Goal: Task Accomplishment & Management: Complete application form

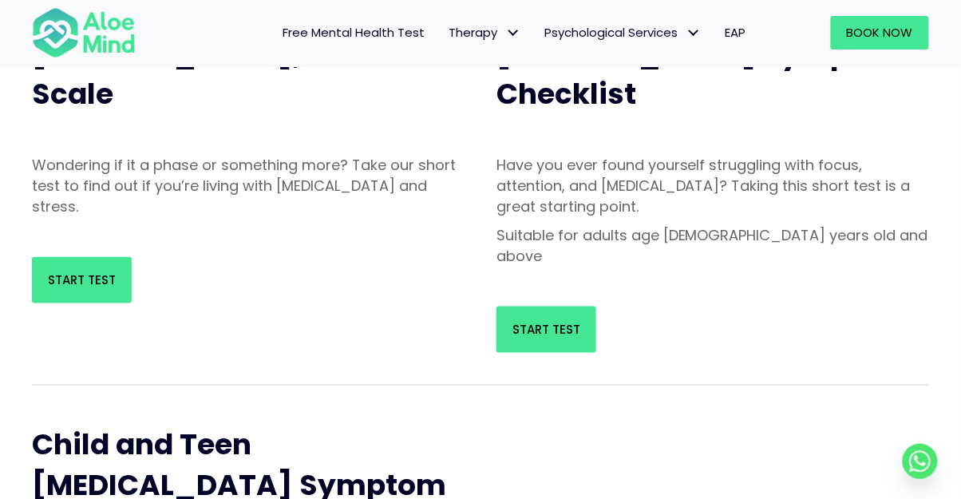
scroll to position [232, 0]
click at [54, 262] on link "Start Test" at bounding box center [82, 280] width 100 height 46
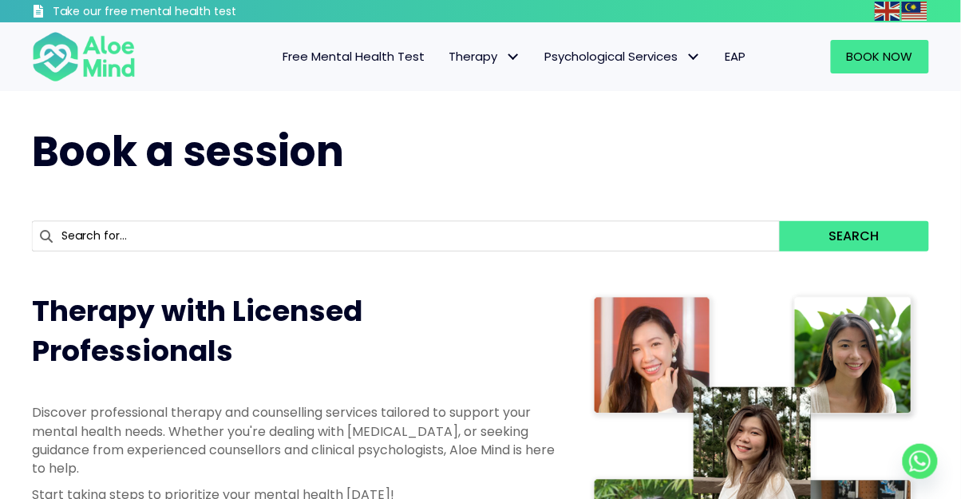
click at [303, 69] on link "Free Mental Health Test" at bounding box center [354, 57] width 166 height 34
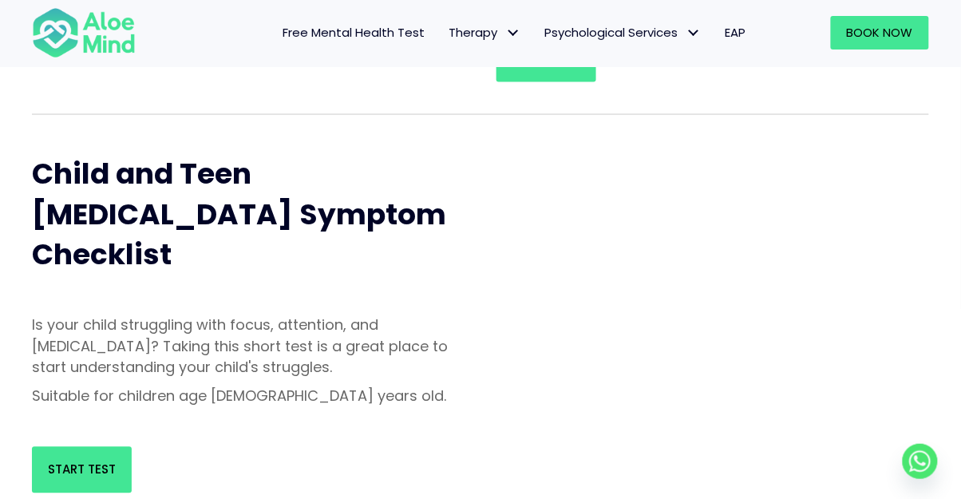
scroll to position [504, 0]
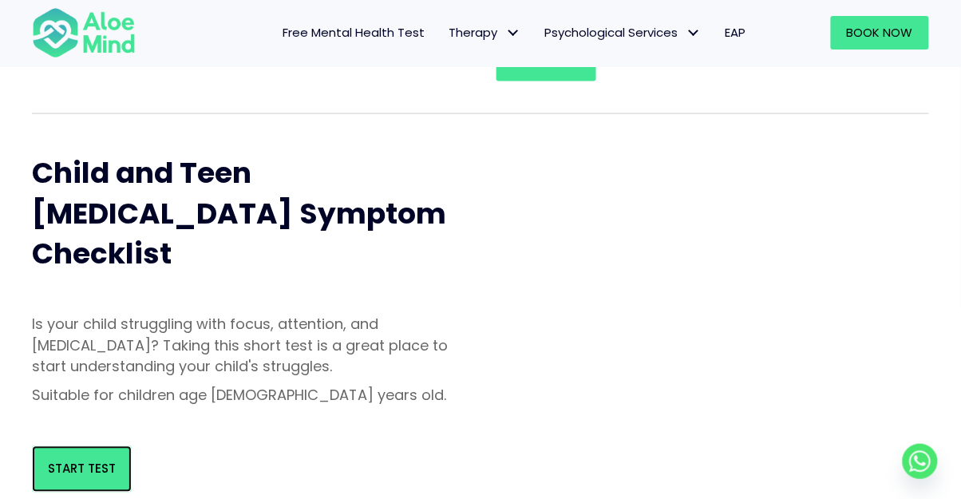
click at [58, 446] on link "Start Test" at bounding box center [82, 469] width 100 height 46
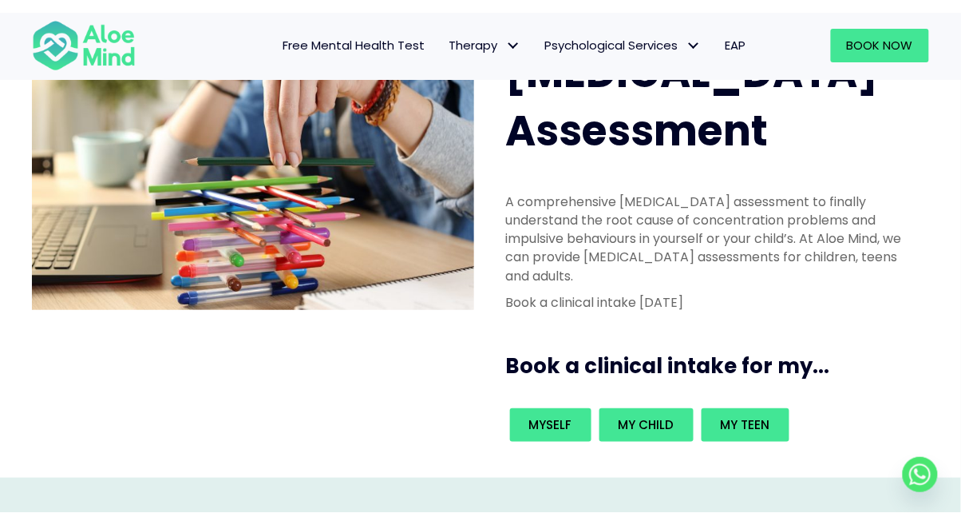
scroll to position [75, 0]
